Goal: Task Accomplishment & Management: Complete application form

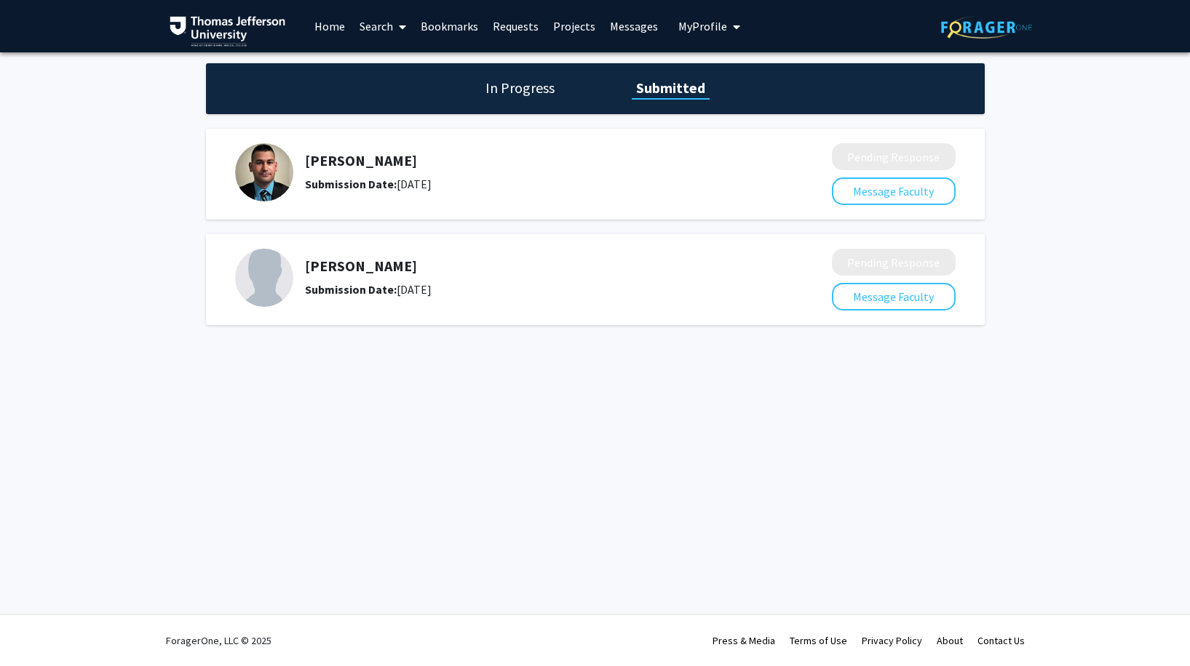
click at [616, 28] on link "Messages" at bounding box center [633, 26] width 63 height 51
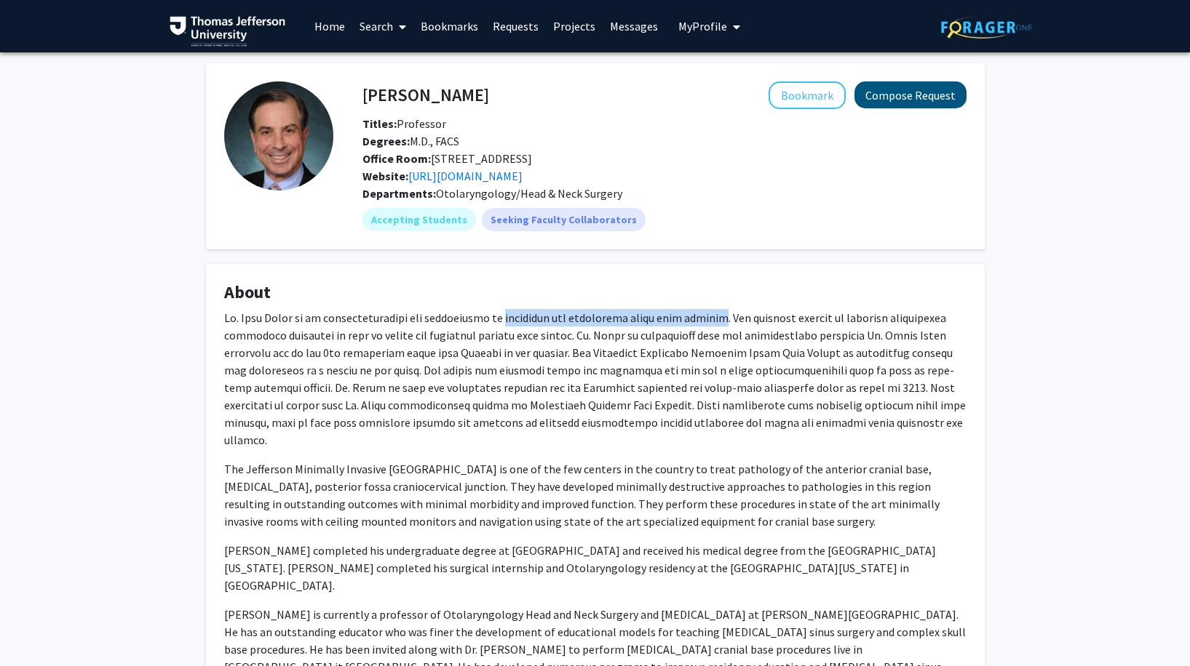
click at [899, 95] on button "Compose Request" at bounding box center [910, 94] width 112 height 27
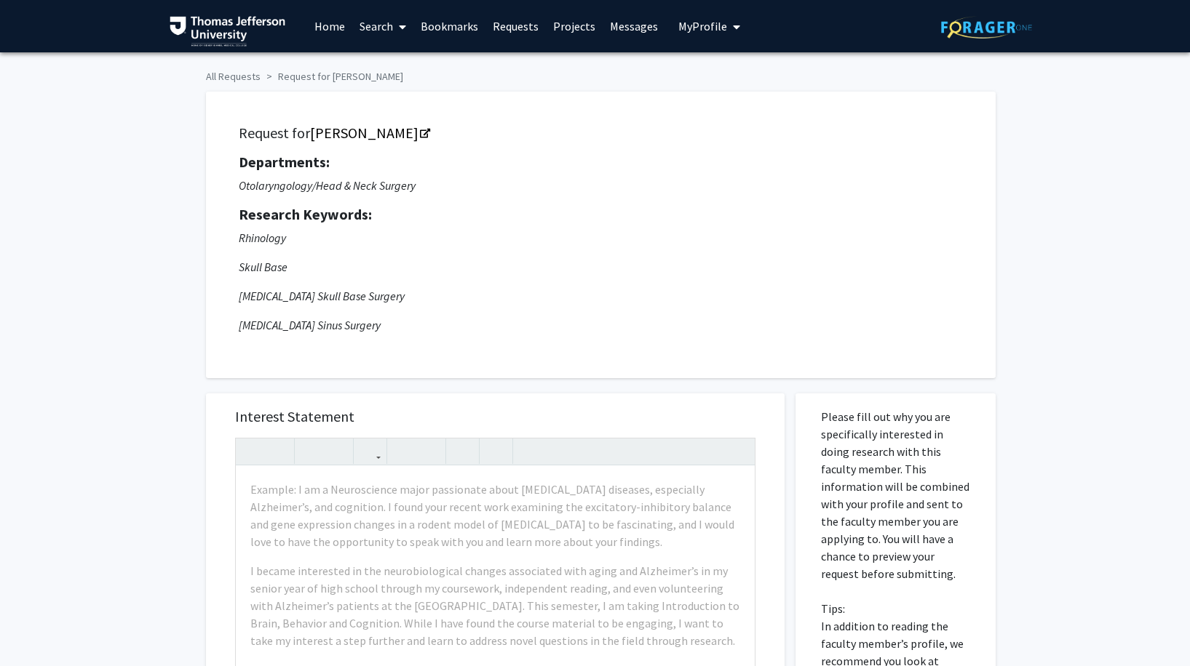
click at [539, 34] on link "Requests" at bounding box center [515, 26] width 60 height 51
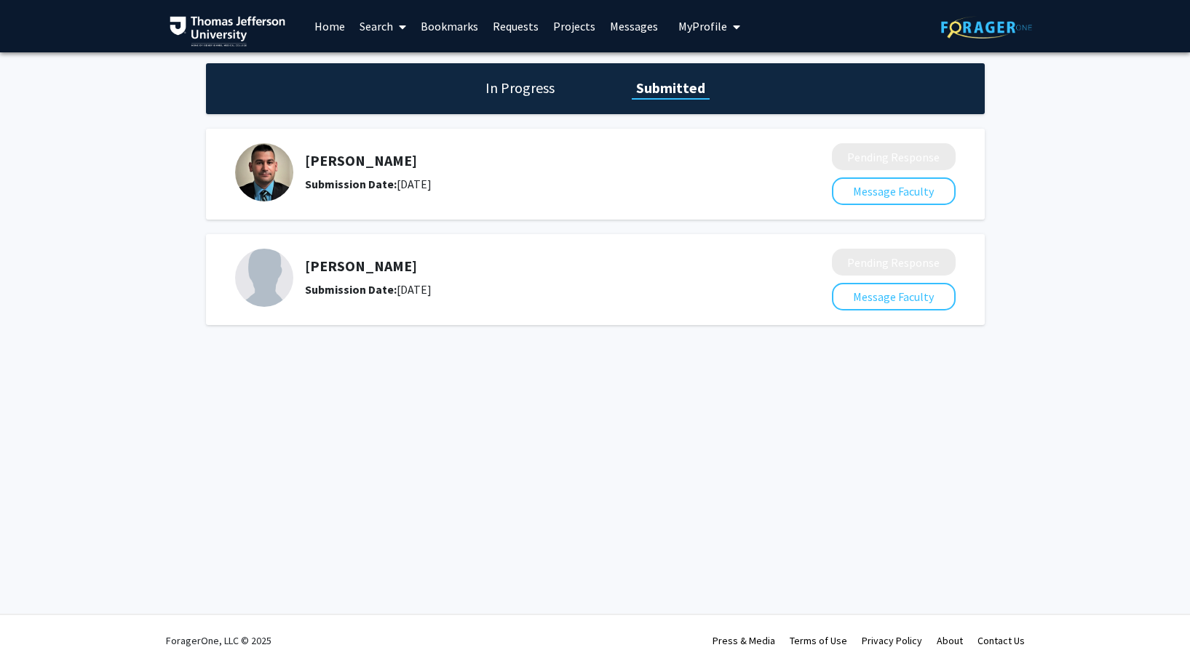
click at [624, 23] on link "Messages" at bounding box center [633, 26] width 63 height 51
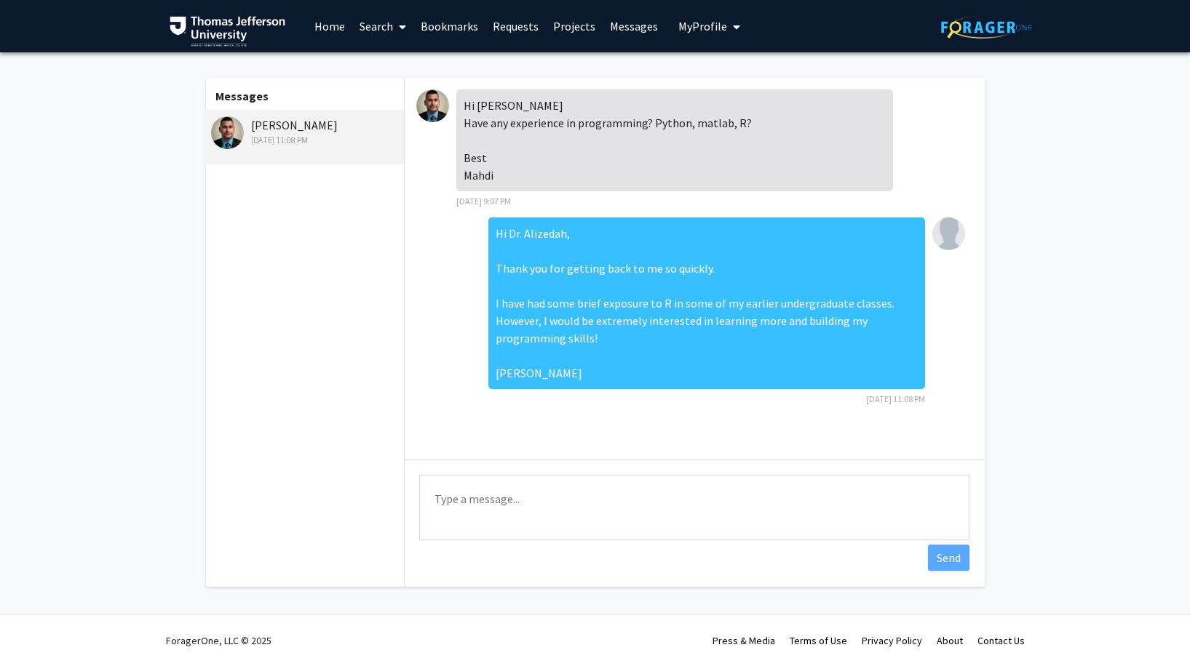
click at [377, 25] on link "Search" at bounding box center [382, 26] width 61 height 51
click at [379, 66] on span "Faculty/Staff" at bounding box center [405, 66] width 107 height 29
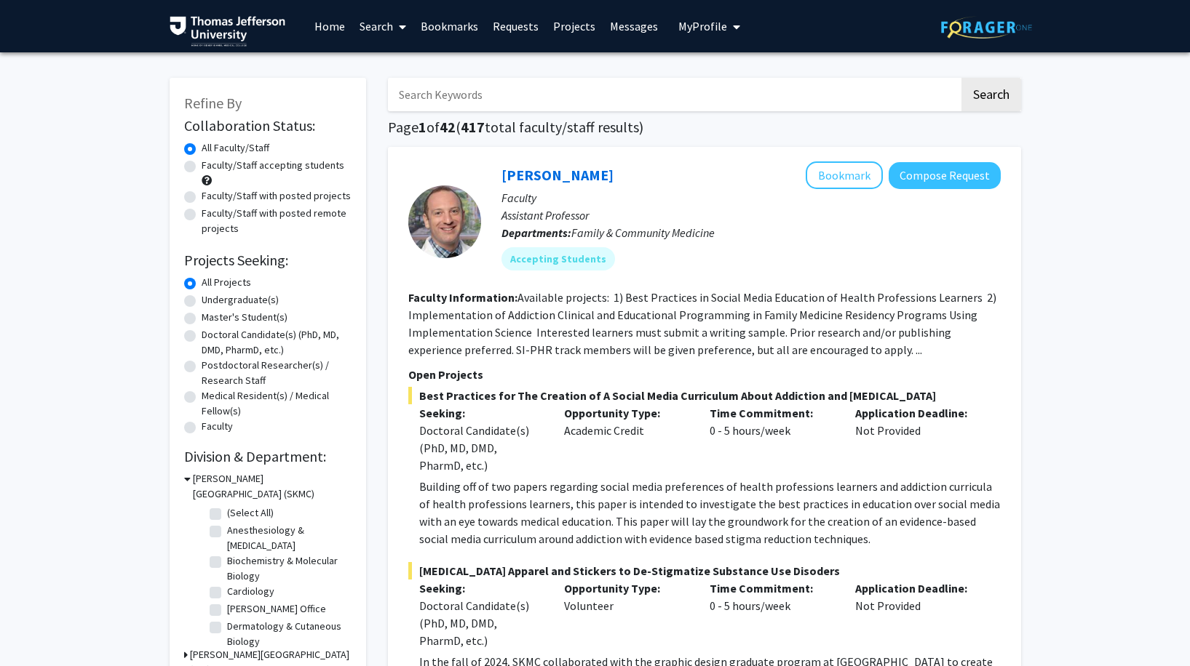
click at [431, 108] on input "Search Keywords" at bounding box center [673, 94] width 571 height 33
type input "[PERSON_NAME]"
click at [989, 97] on button "Search" at bounding box center [991, 94] width 60 height 33
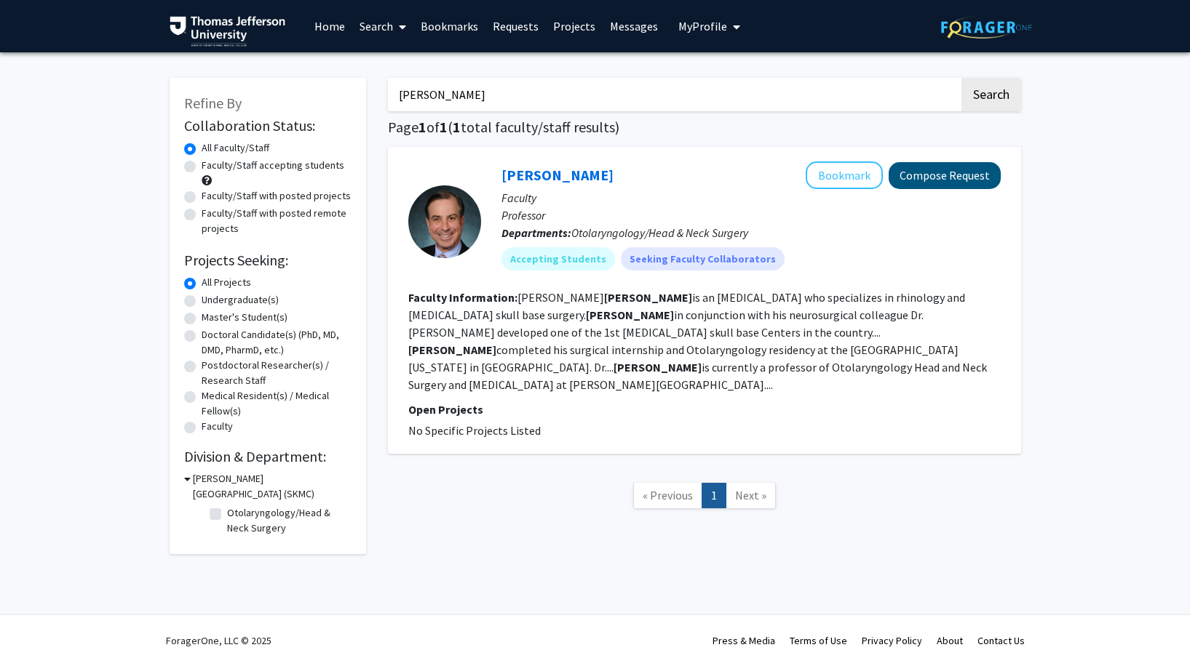
click at [947, 180] on button "Compose Request" at bounding box center [944, 175] width 112 height 27
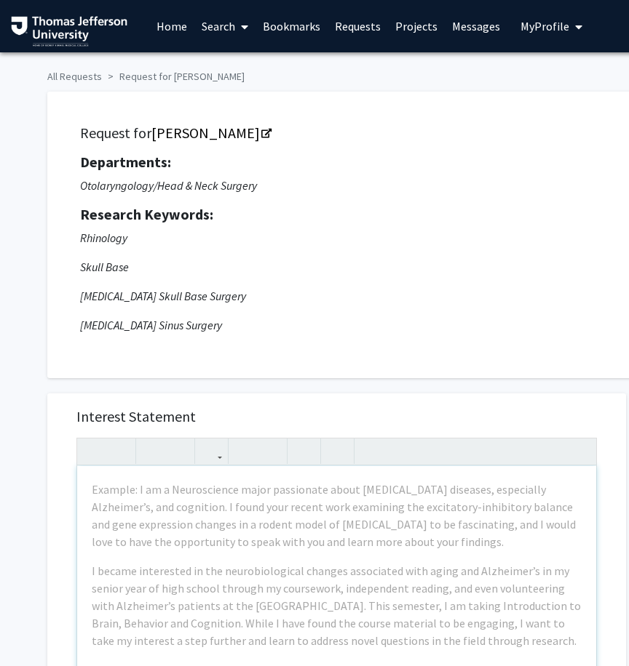
click at [228, 538] on div "Example: I am a Neuroscience major passionate about [MEDICAL_DATA] diseases, es…" at bounding box center [336, 632] width 519 height 333
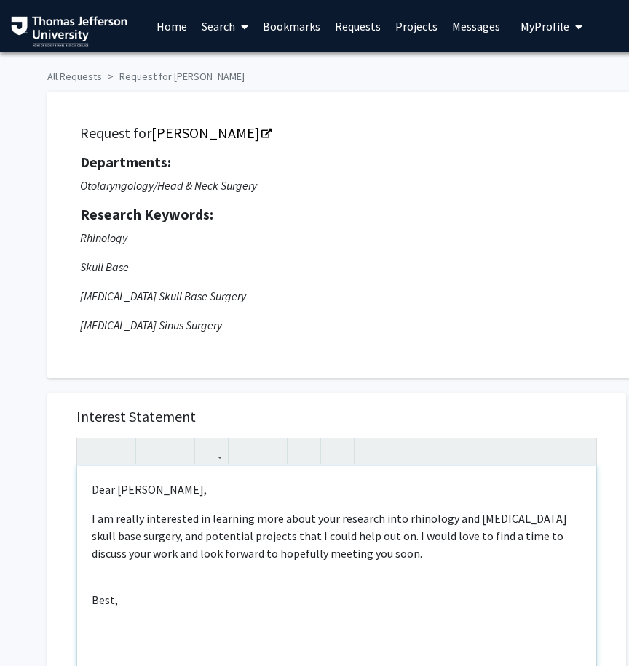
scroll to position [1, 0]
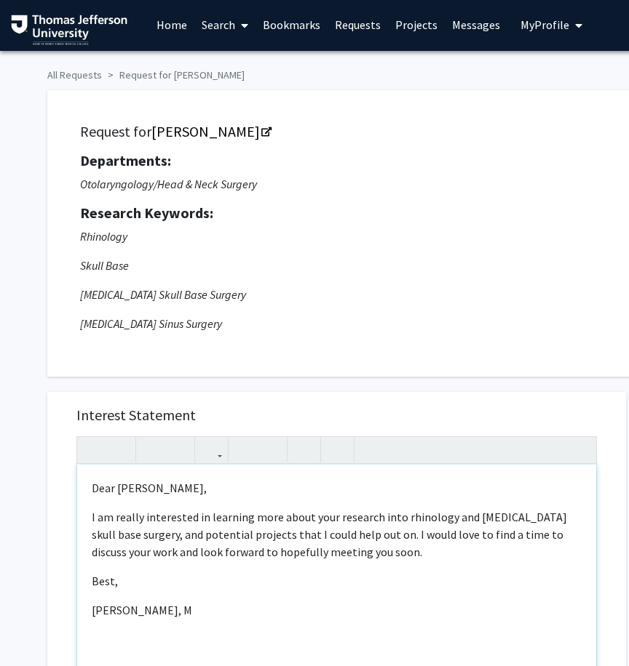
type textarea "<p>Dear [PERSON_NAME],</p><p>I am really interested in learning more about your…"
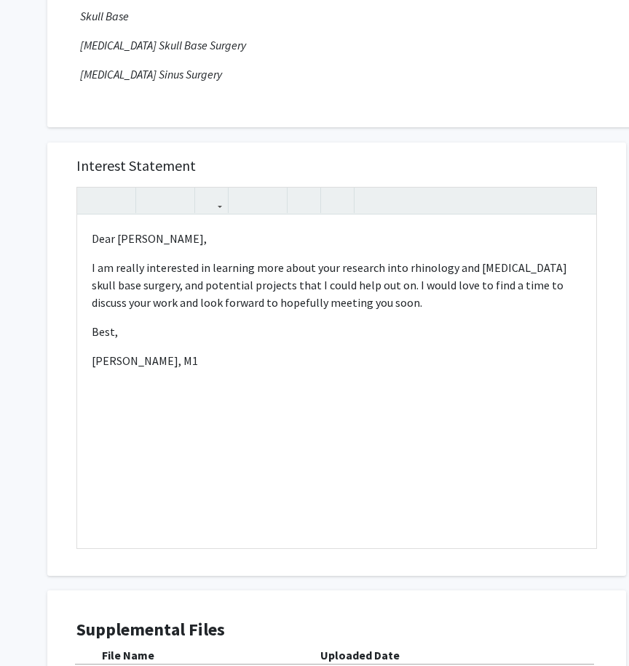
scroll to position [422, 0]
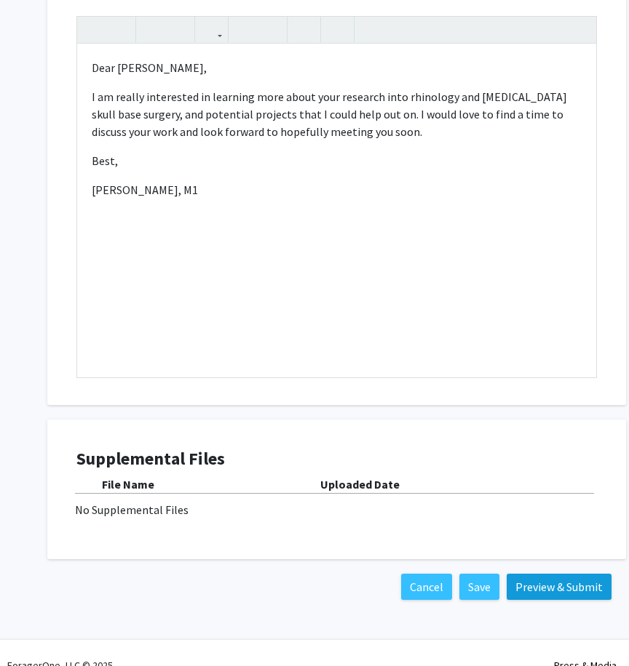
click at [542, 592] on button "Preview & Submit" at bounding box center [558, 587] width 105 height 26
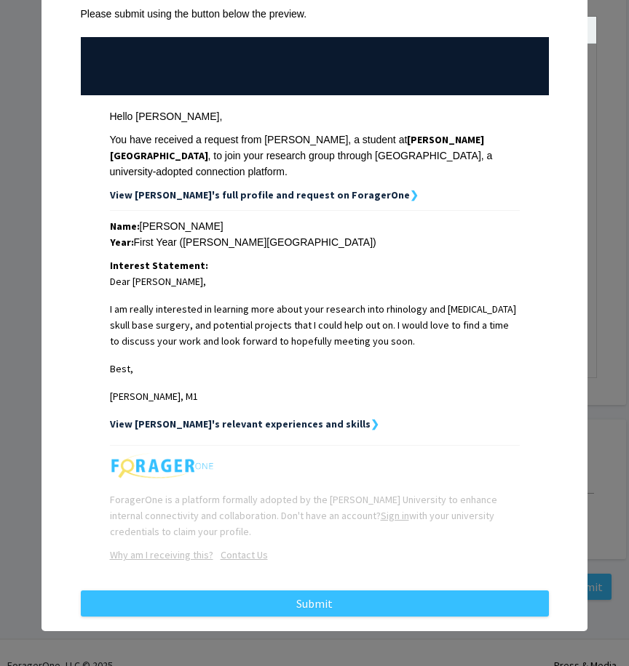
scroll to position [124, 0]
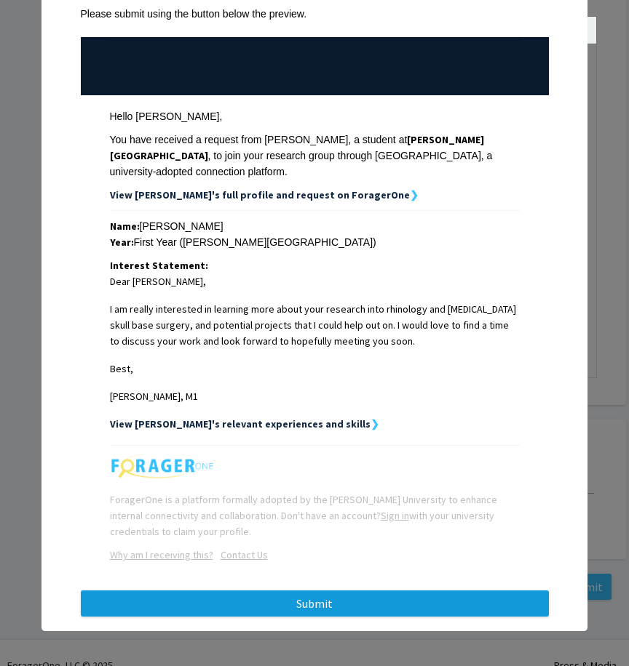
click at [219, 607] on button "Submit" at bounding box center [315, 604] width 468 height 26
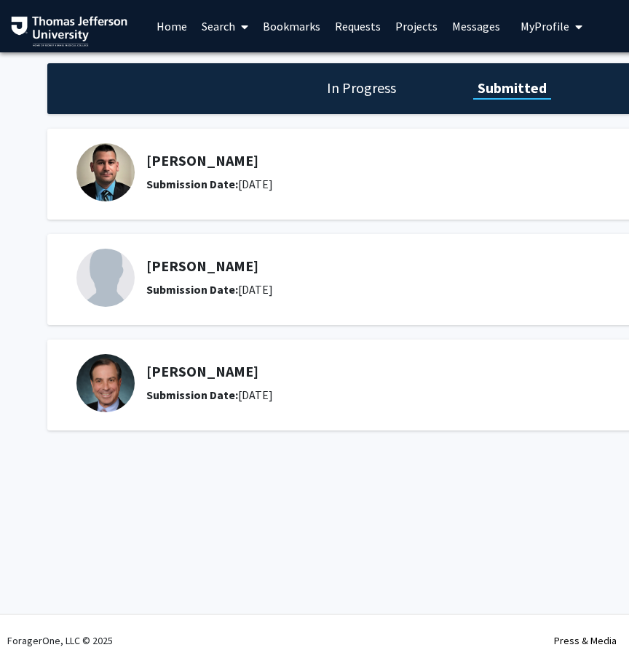
click at [466, 20] on link "Messages" at bounding box center [476, 26] width 63 height 51
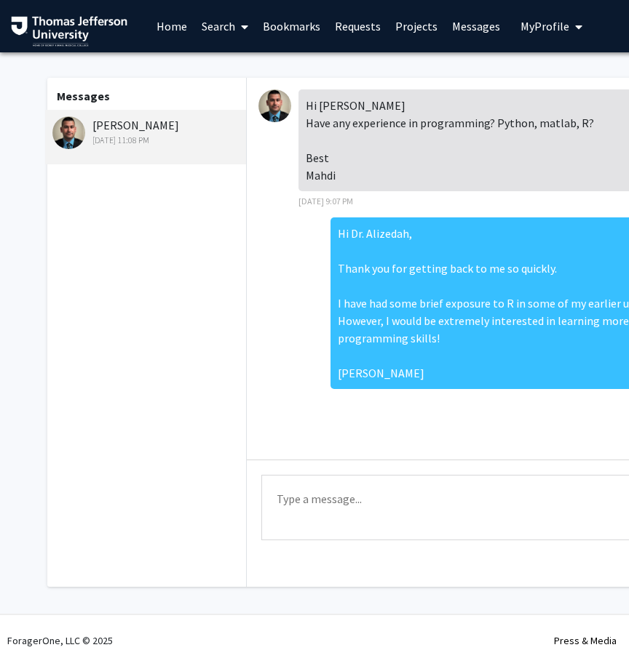
click at [161, 29] on link "Home" at bounding box center [171, 26] width 45 height 51
